Goal: Transaction & Acquisition: Purchase product/service

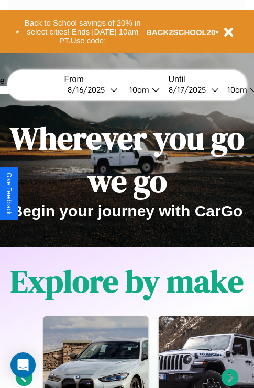
click at [82, 32] on button "Back to School savings of 20% in select cities! Ends [DATE] 10am PT. Use code:" at bounding box center [82, 32] width 127 height 32
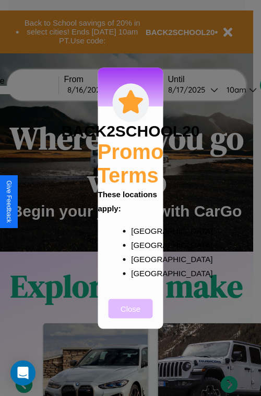
click at [131, 315] on button "Close" at bounding box center [131, 308] width 44 height 19
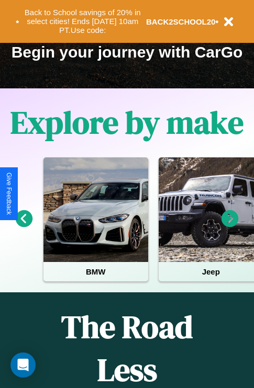
scroll to position [161, 0]
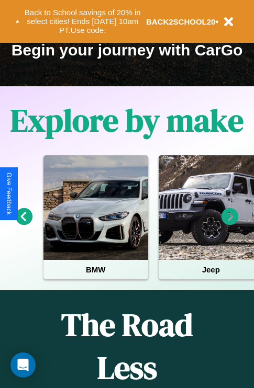
click at [230, 224] on icon at bounding box center [229, 216] width 17 height 17
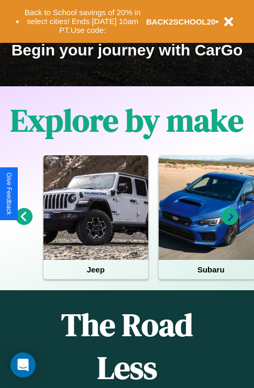
click at [230, 224] on icon at bounding box center [229, 216] width 17 height 17
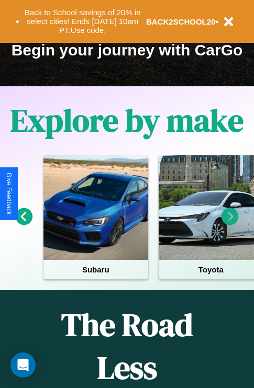
click at [230, 224] on icon at bounding box center [229, 216] width 17 height 17
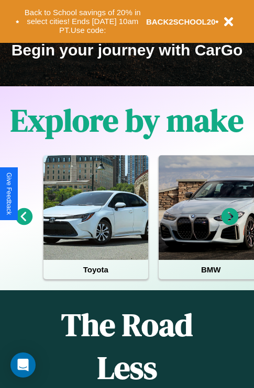
click at [230, 224] on icon at bounding box center [229, 216] width 17 height 17
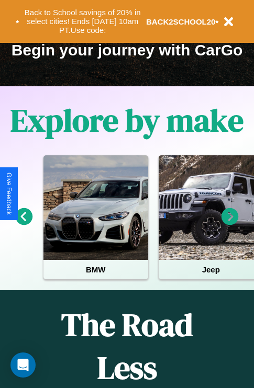
click at [24, 224] on icon at bounding box center [24, 216] width 17 height 17
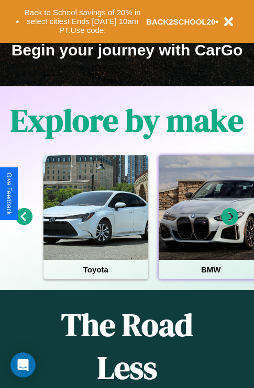
click at [210, 224] on div at bounding box center [210, 207] width 105 height 105
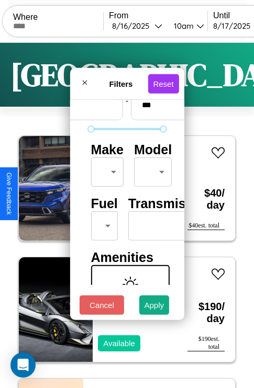
scroll to position [85, 0]
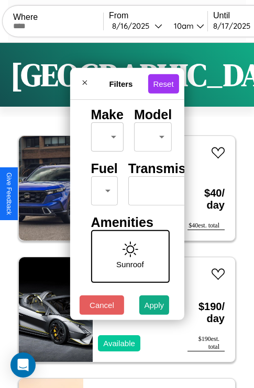
click at [102, 188] on body "CarGo Where From [DATE] 10am Until [DATE] 10am Become a Host Login Sign Up Lond…" at bounding box center [127, 215] width 254 height 431
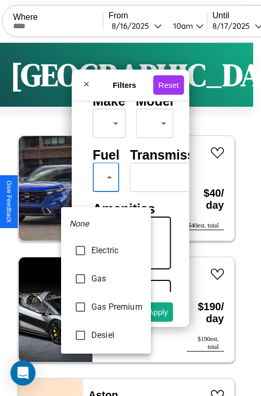
type input "********"
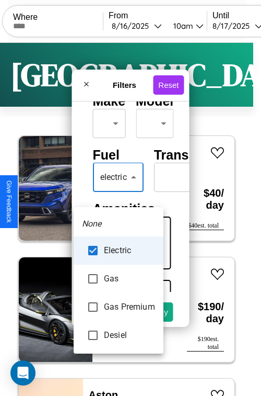
click at [119, 192] on div at bounding box center [130, 198] width 261 height 396
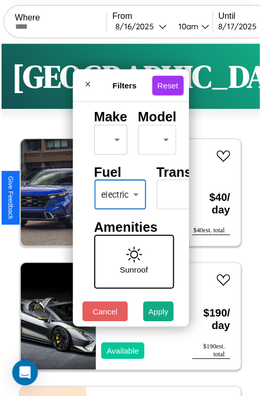
scroll to position [31, 0]
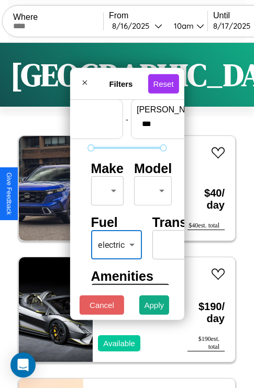
click at [105, 188] on body "CarGo Where From [DATE] 10am Until [DATE] 10am Become a Host Login Sign Up Lond…" at bounding box center [127, 215] width 254 height 431
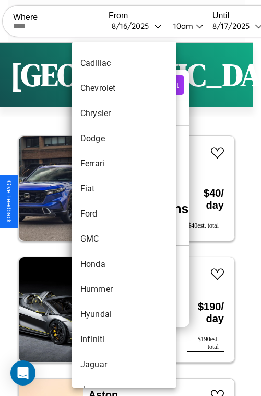
scroll to position [321, 0]
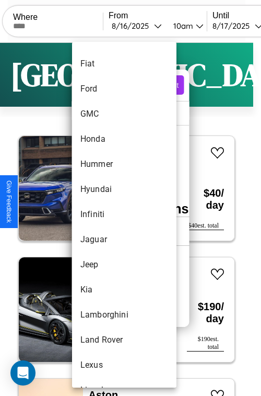
click at [105, 214] on li "Infiniti" at bounding box center [124, 214] width 105 height 25
type input "********"
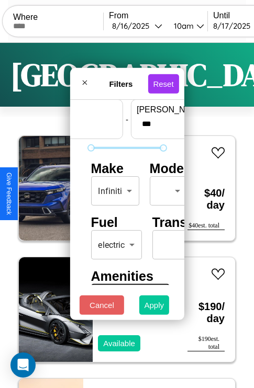
click at [154, 307] on button "Apply" at bounding box center [154, 304] width 30 height 19
